Goal: Navigation & Orientation: Find specific page/section

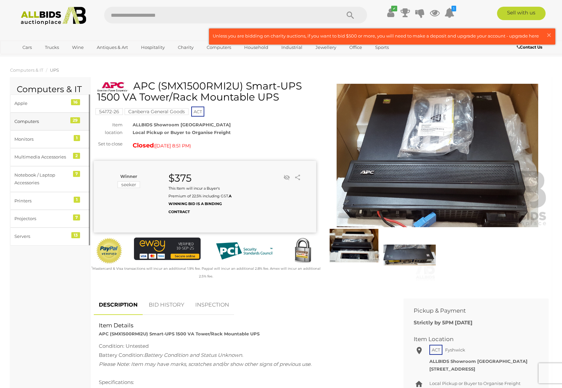
click at [38, 123] on div "Computers" at bounding box center [41, 122] width 55 height 8
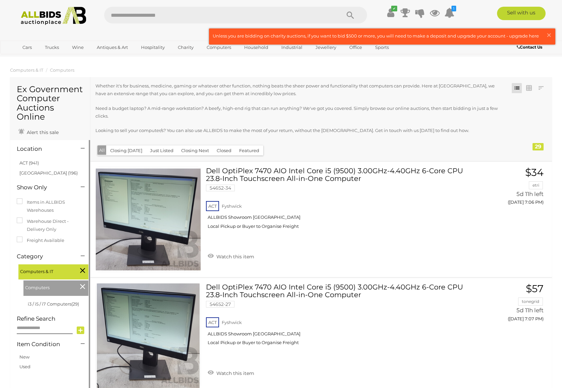
click at [78, 286] on div "Computers" at bounding box center [55, 287] width 65 height 15
click at [80, 286] on icon at bounding box center [82, 286] width 5 height 9
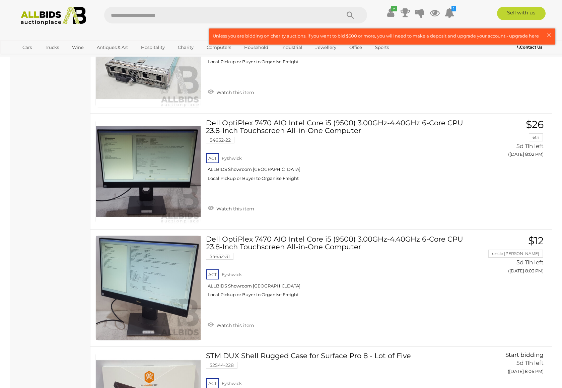
scroll to position [3851, 0]
